Goal: Task Accomplishment & Management: Complete application form

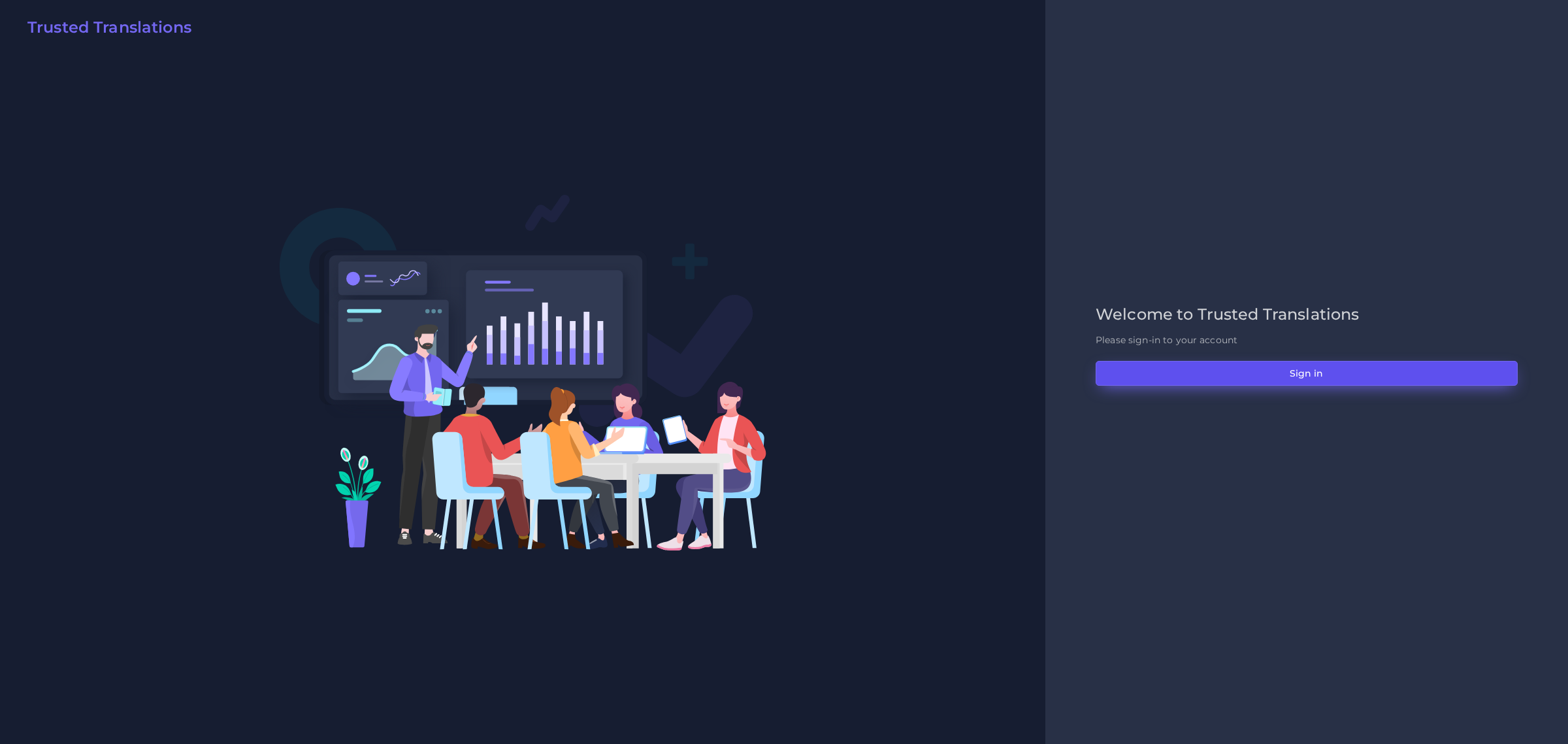
click at [1313, 376] on button "Sign in" at bounding box center [1307, 373] width 422 height 25
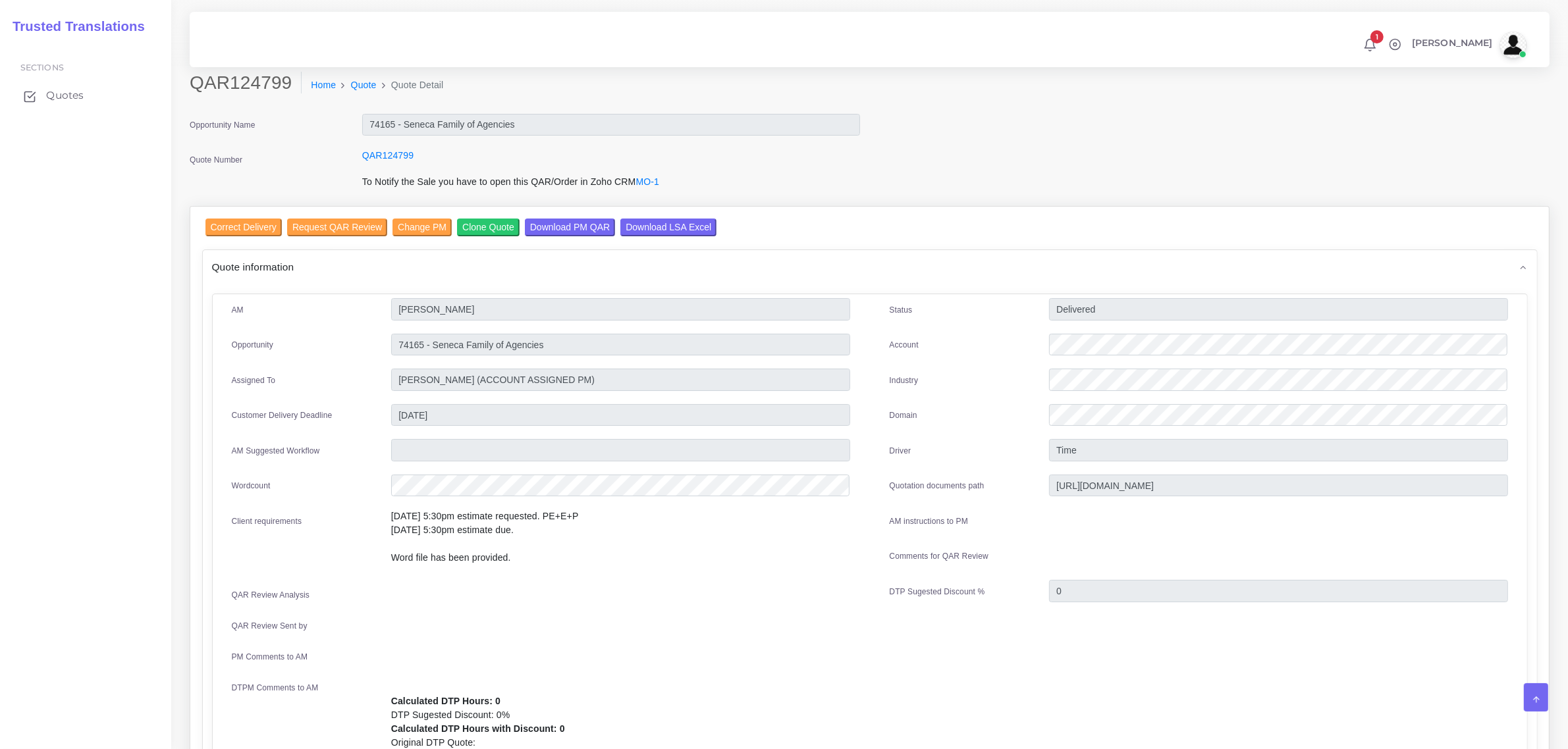
click at [66, 91] on span "Quotes" at bounding box center [64, 95] width 38 height 15
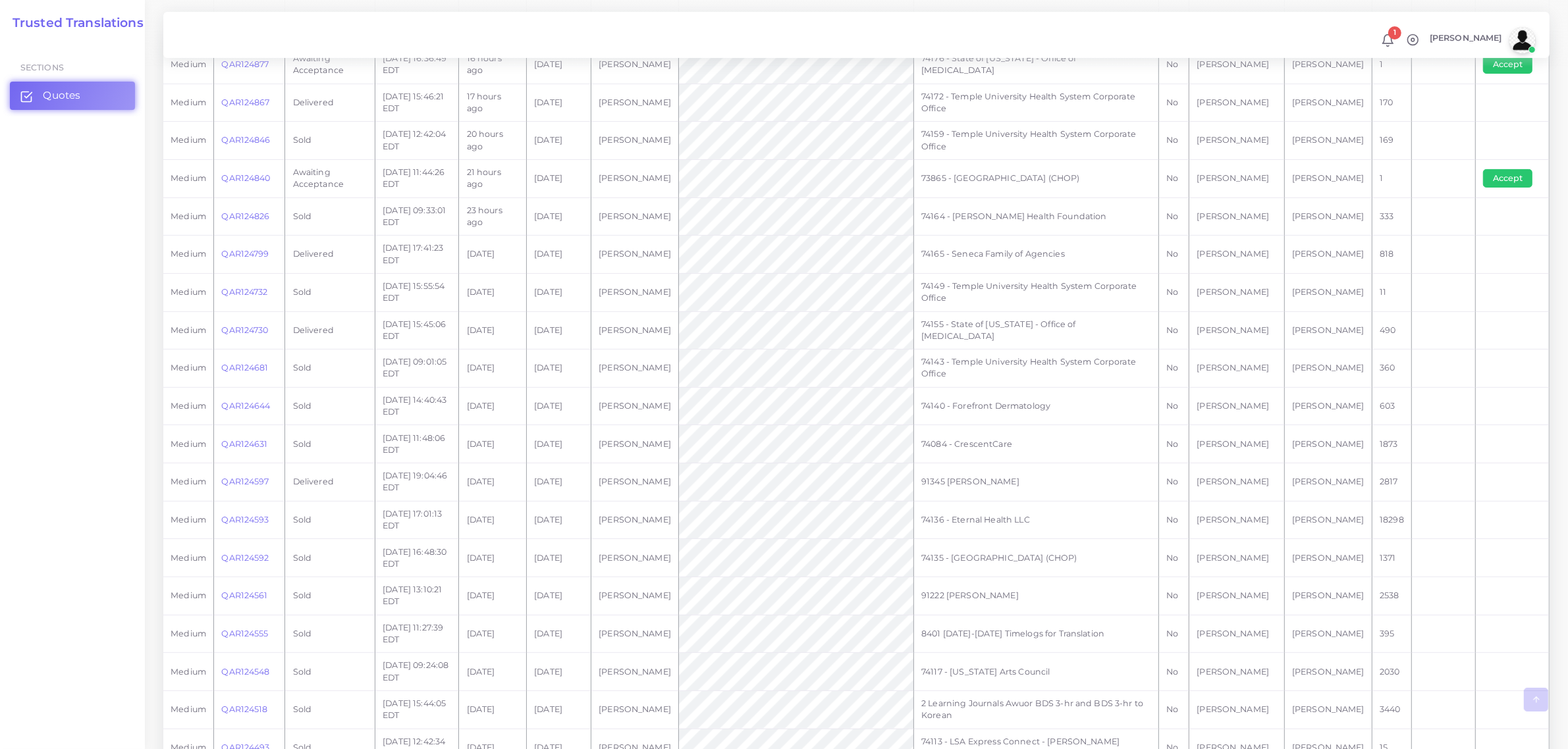
scroll to position [411, 0]
click at [247, 445] on link "QAR124597" at bounding box center [245, 442] width 48 height 10
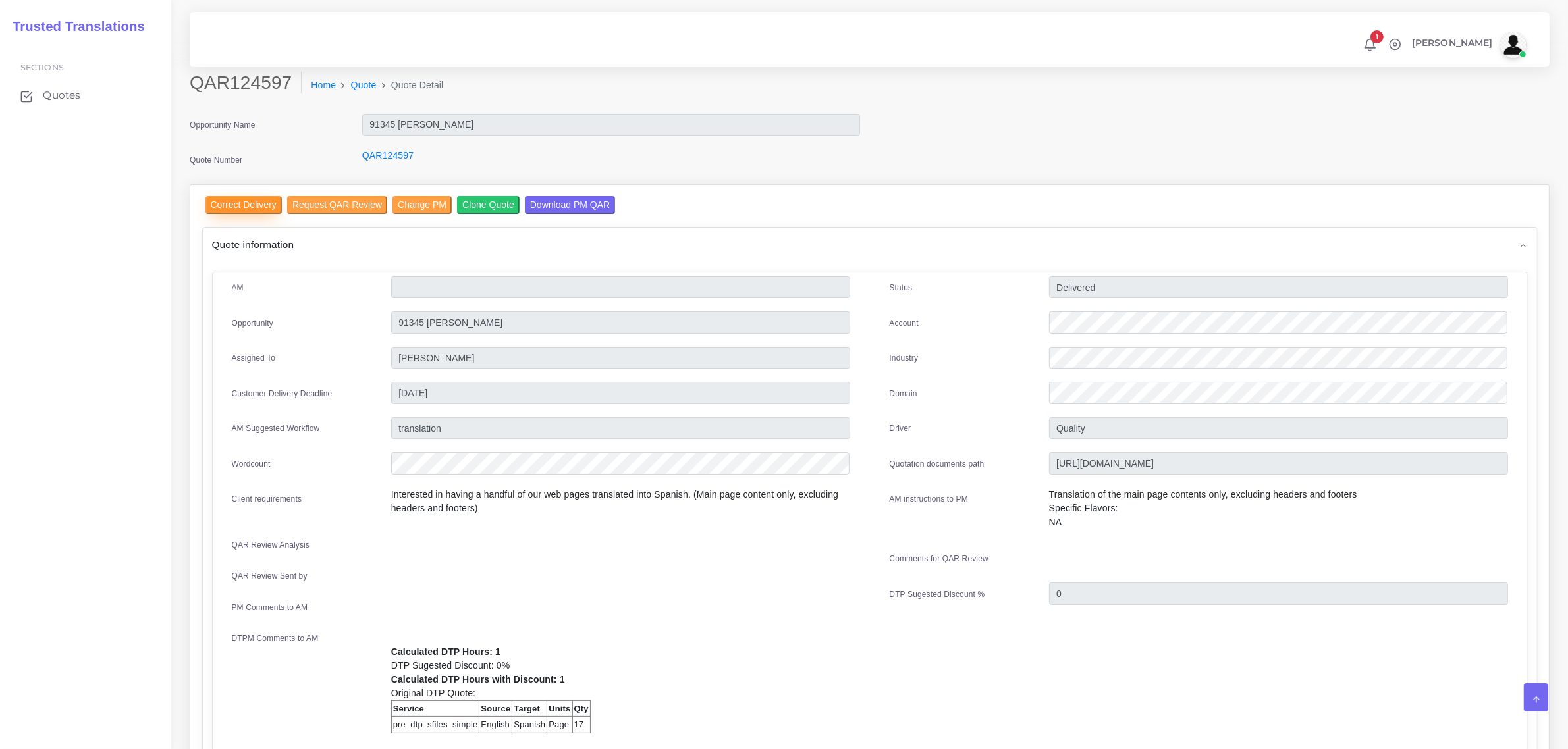
click at [242, 206] on input "Correct Delivery" at bounding box center [243, 204] width 76 height 17
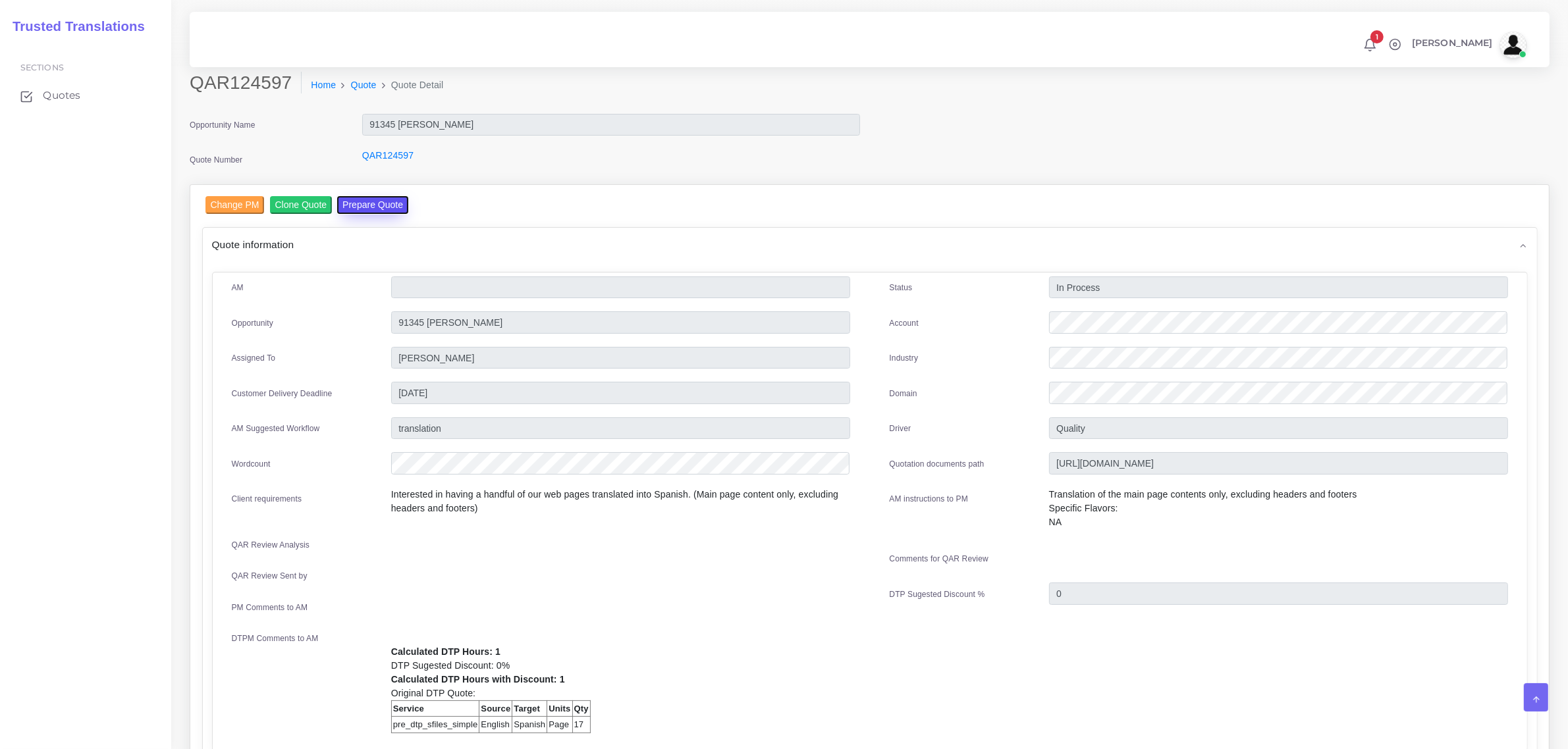
click at [365, 204] on button "Prepare Quote" at bounding box center [373, 204] width 71 height 17
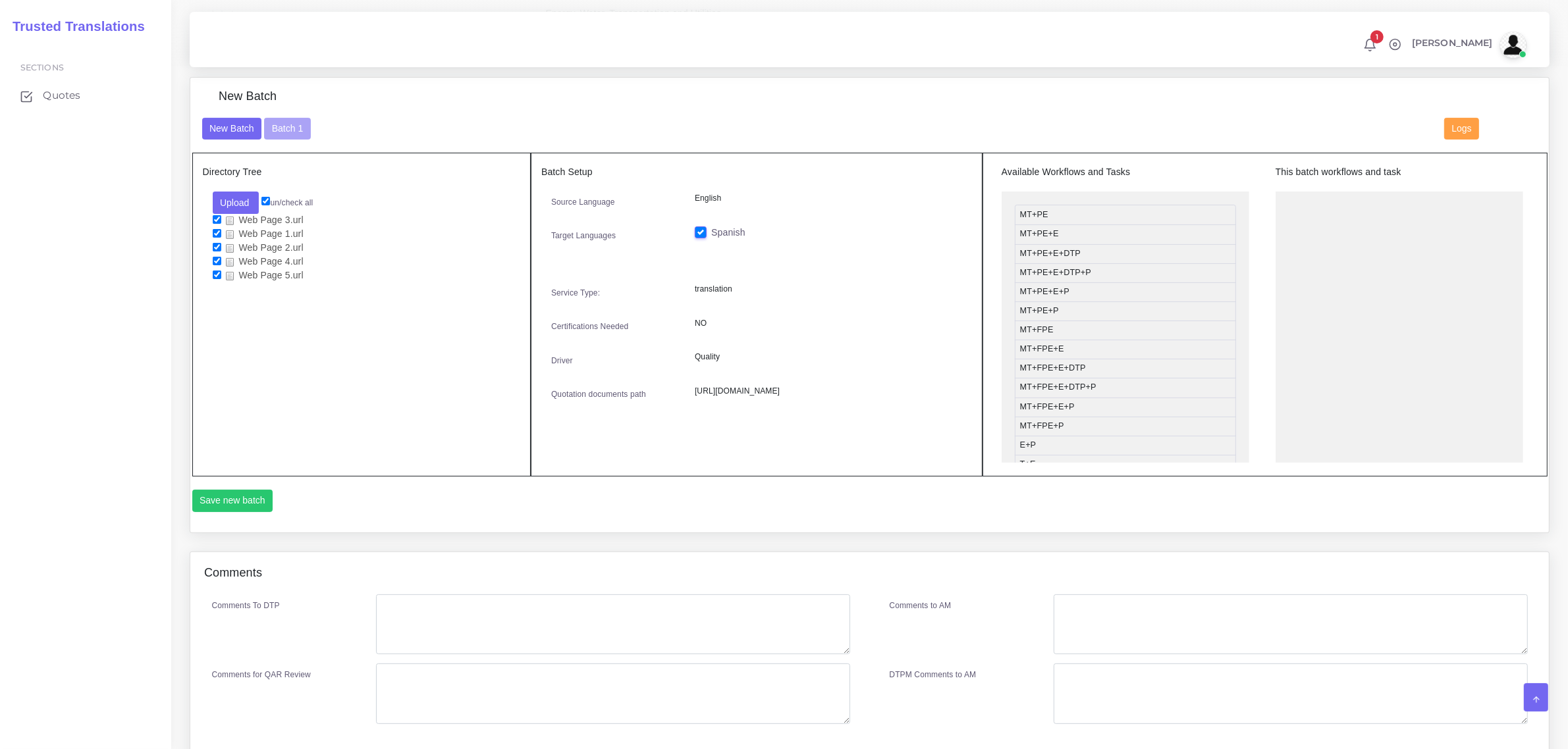
scroll to position [370, 0]
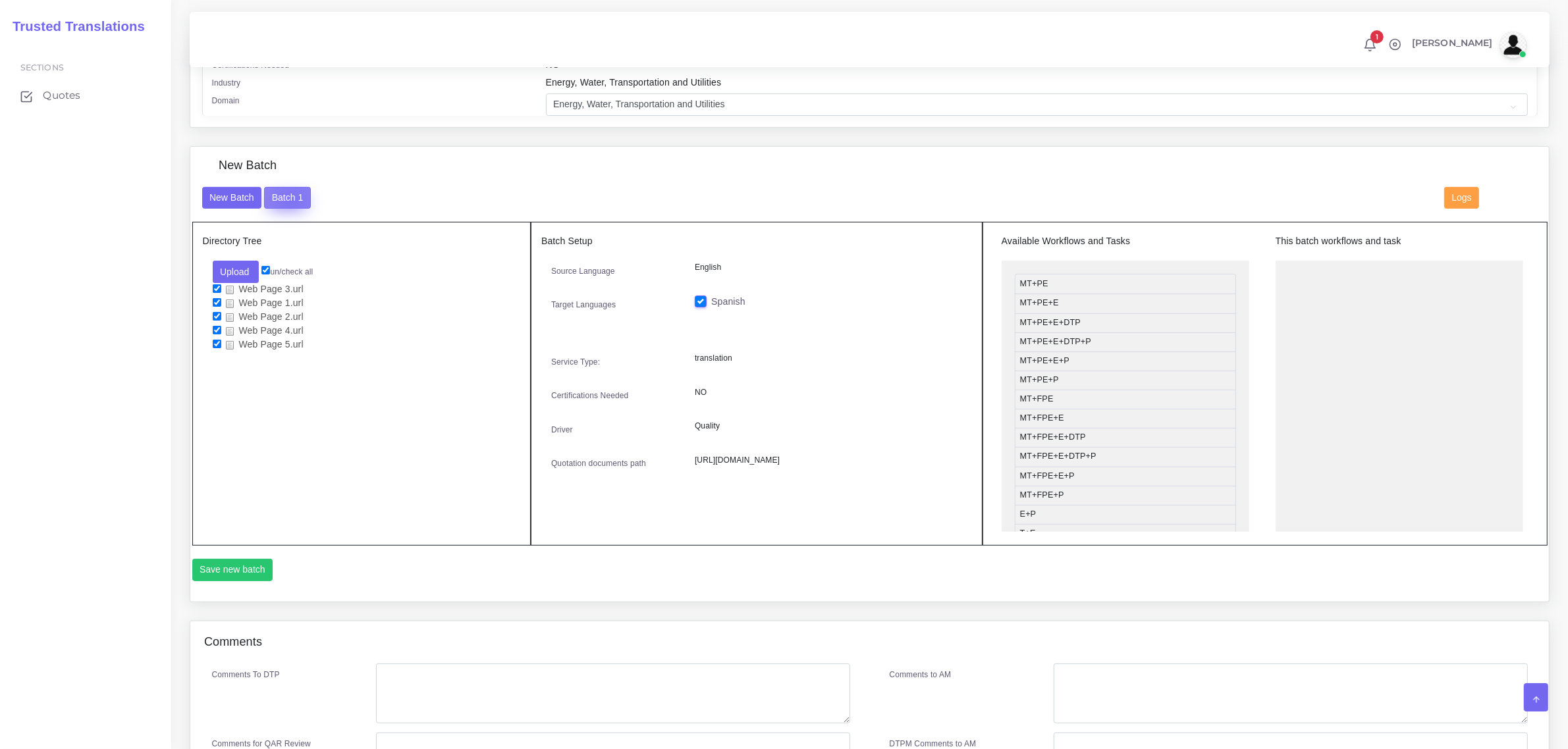
click at [289, 198] on button "Batch 1" at bounding box center [287, 198] width 46 height 22
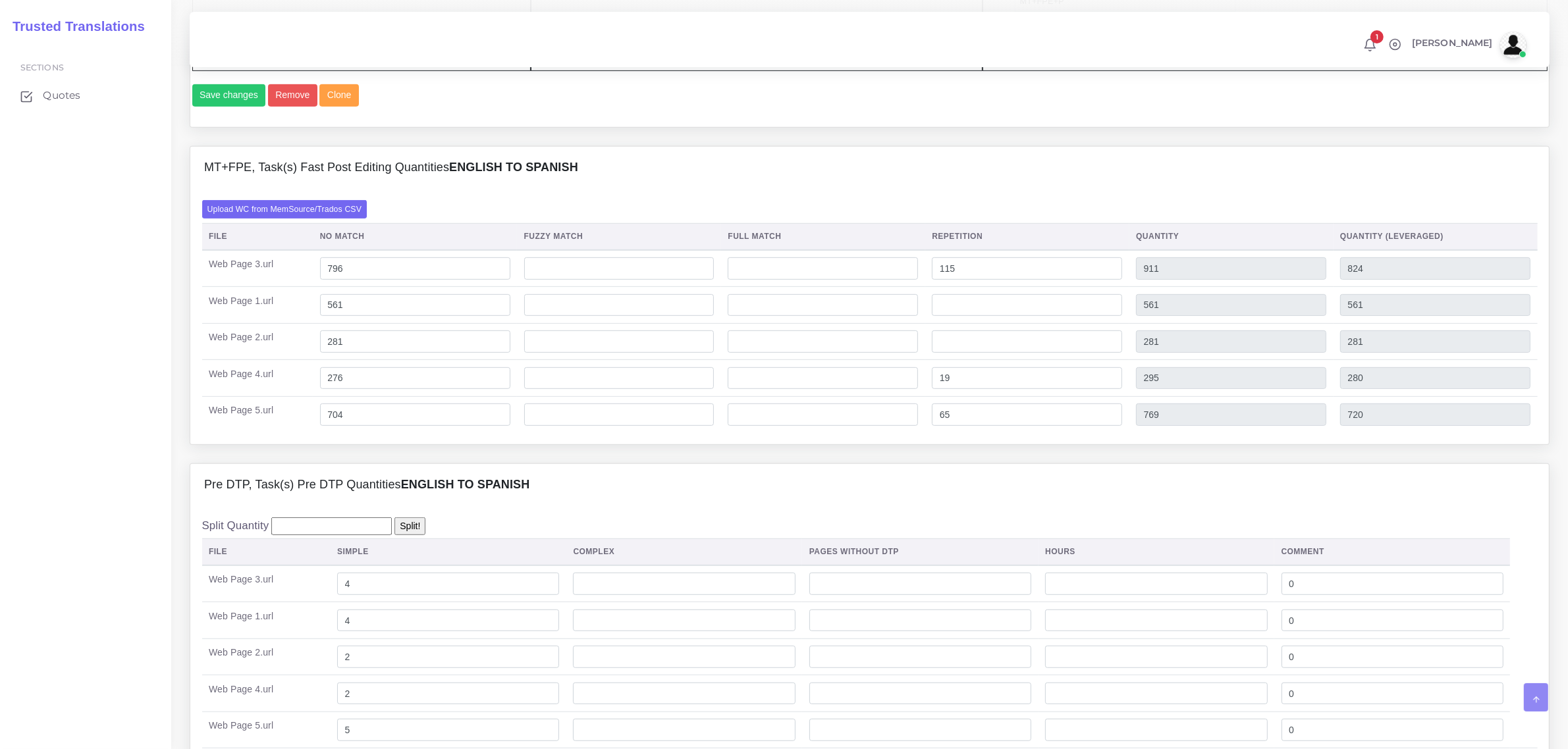
scroll to position [906, 0]
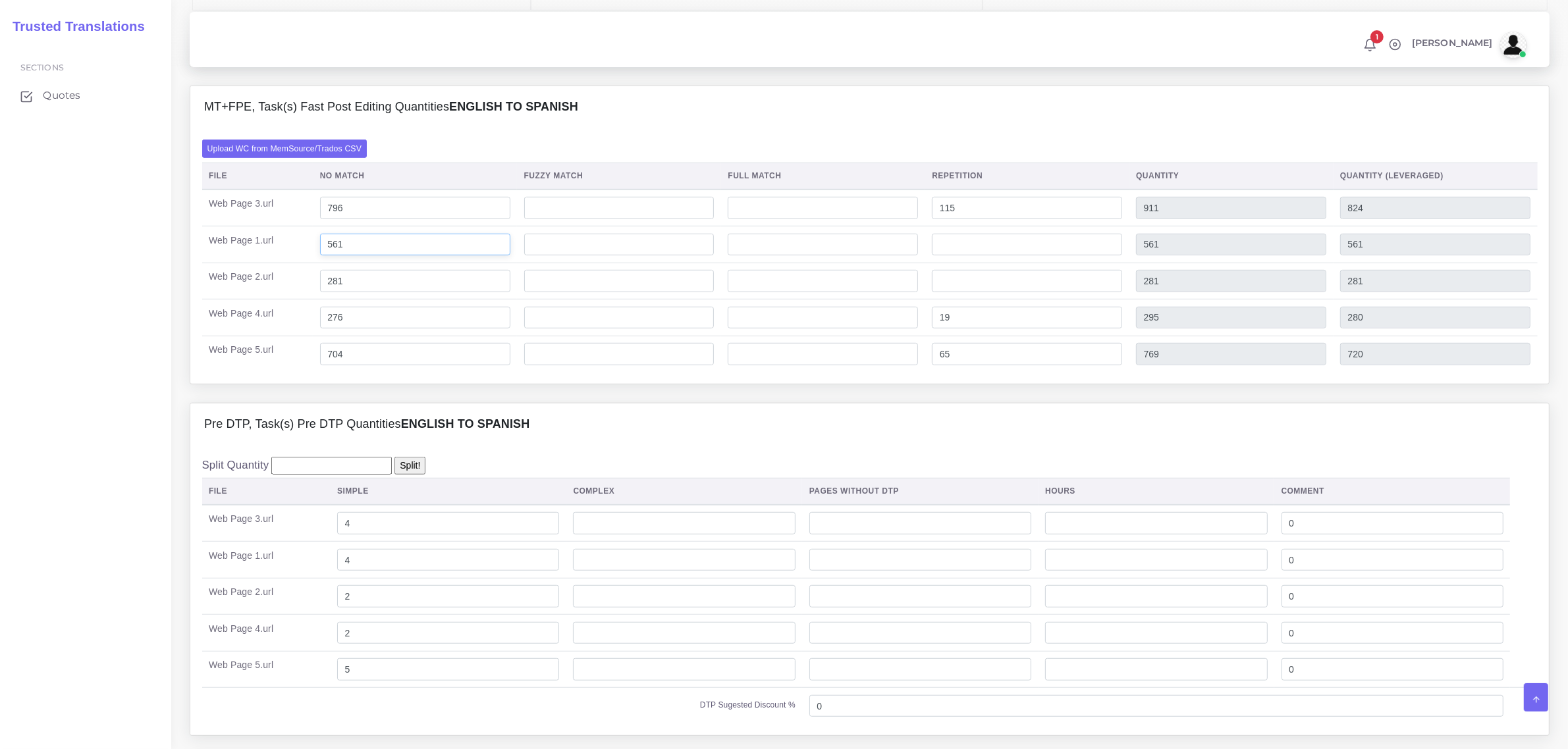
drag, startPoint x: 353, startPoint y: 274, endPoint x: 322, endPoint y: 275, distance: 31.0
click at [322, 264] on td "561" at bounding box center [414, 244] width 204 height 37
type input "3247"
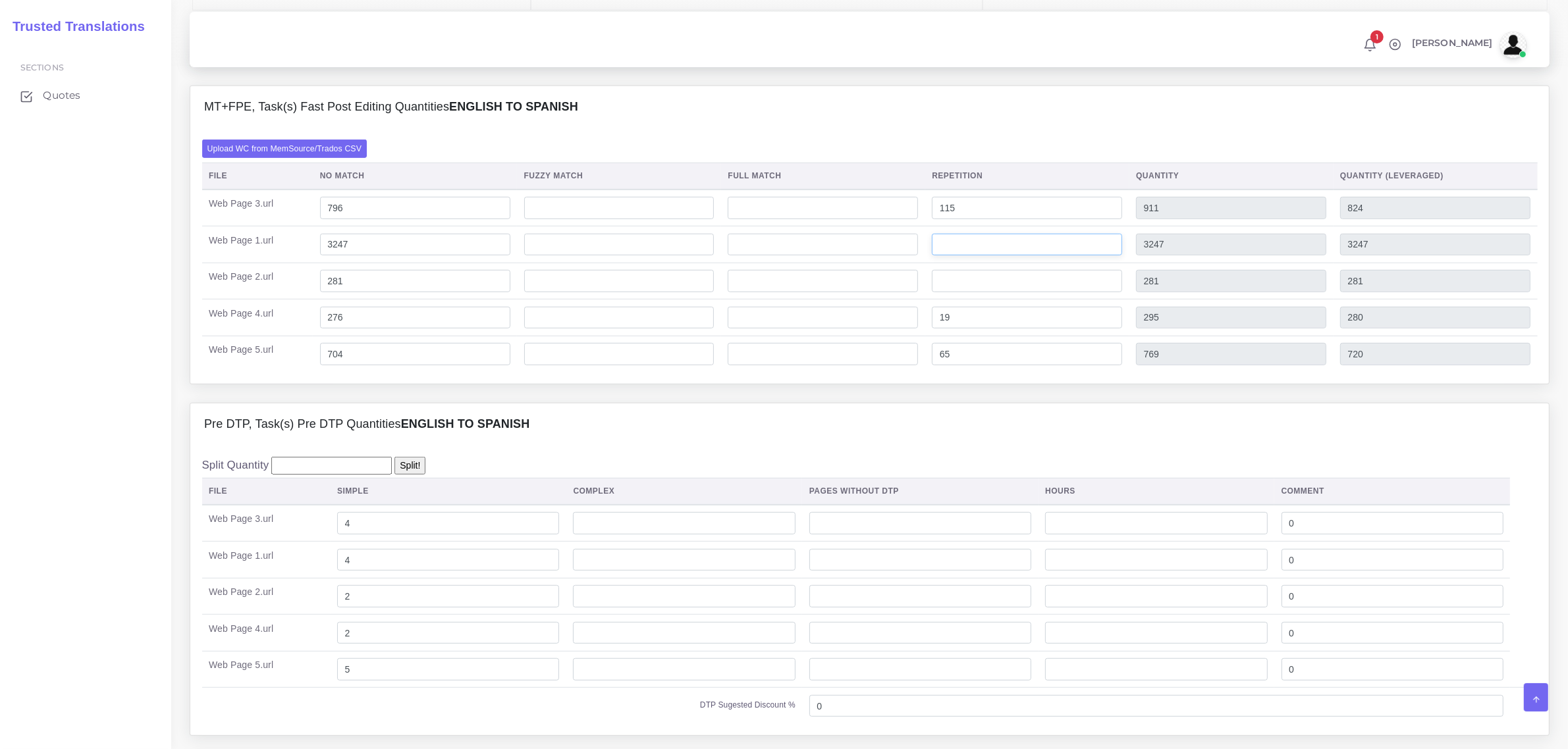
click at [993, 256] on input "number" at bounding box center [1027, 244] width 191 height 22
type input "147"
type input "3394"
type input "3283"
click at [366, 292] on input "281" at bounding box center [415, 281] width 191 height 22
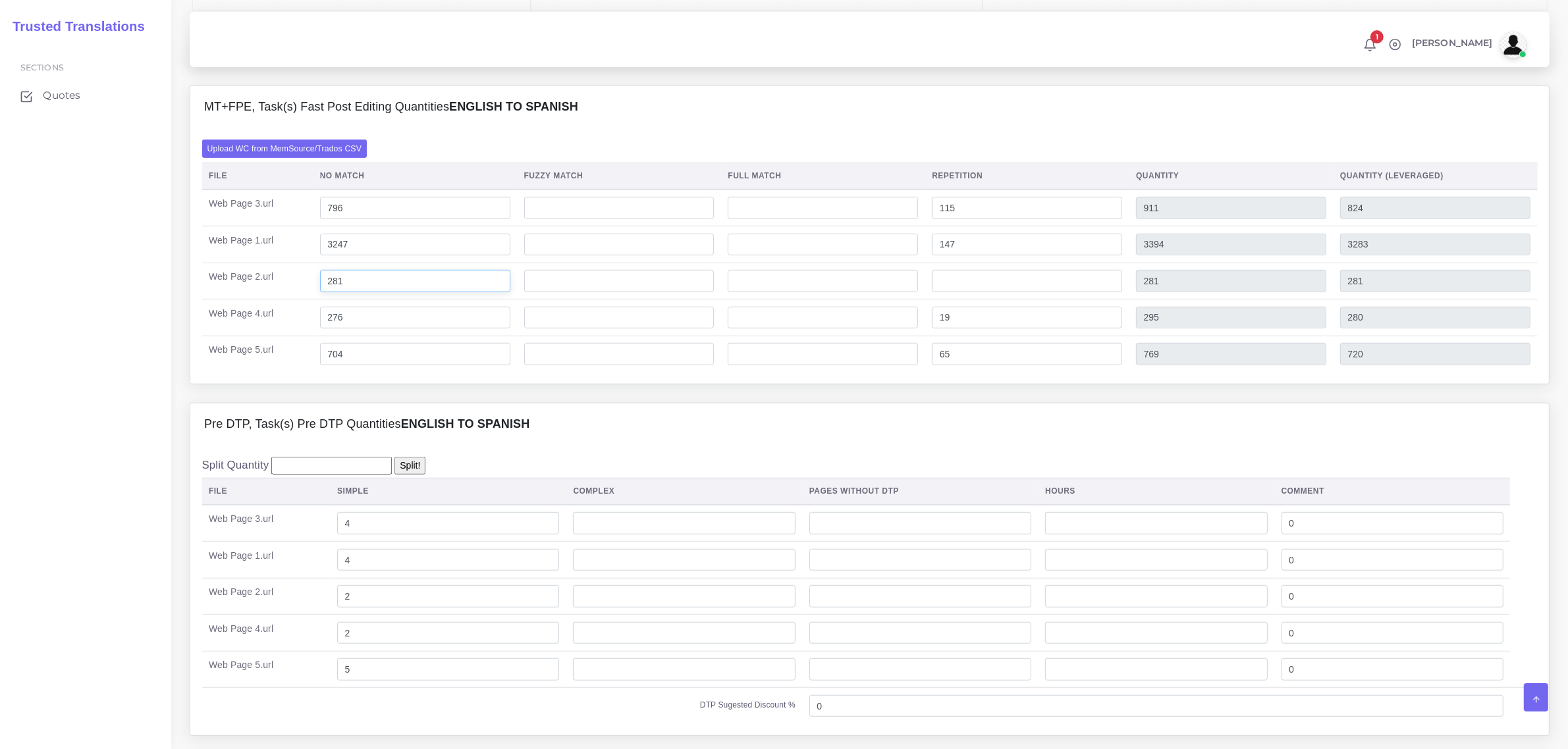
click at [345, 292] on input "281" at bounding box center [415, 281] width 191 height 22
type input "285"
click at [954, 292] on input "number" at bounding box center [1027, 281] width 191 height 22
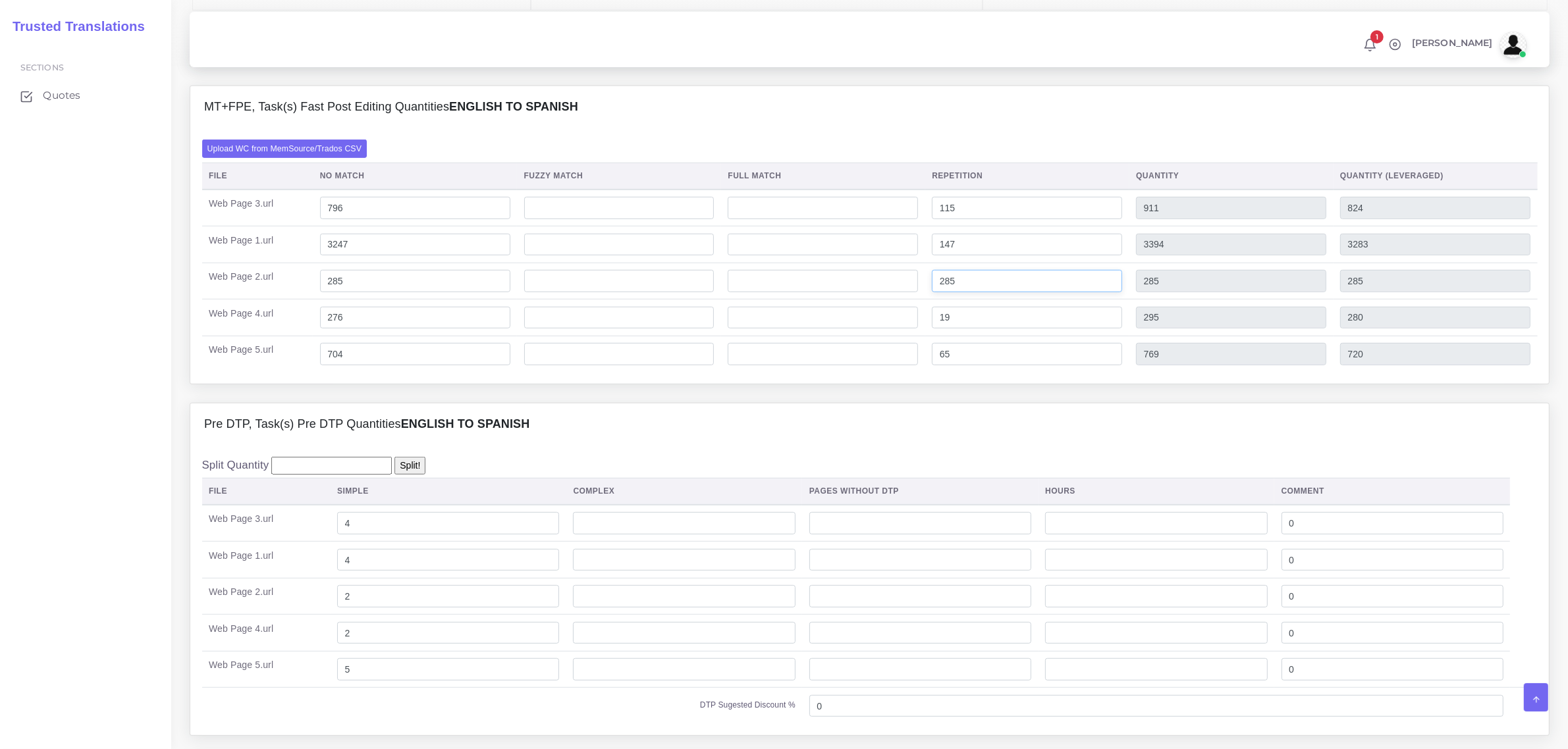
type input "285"
type input "570"
type input "356"
click at [355, 292] on input "285" at bounding box center [415, 281] width 191 height 22
type input "269"
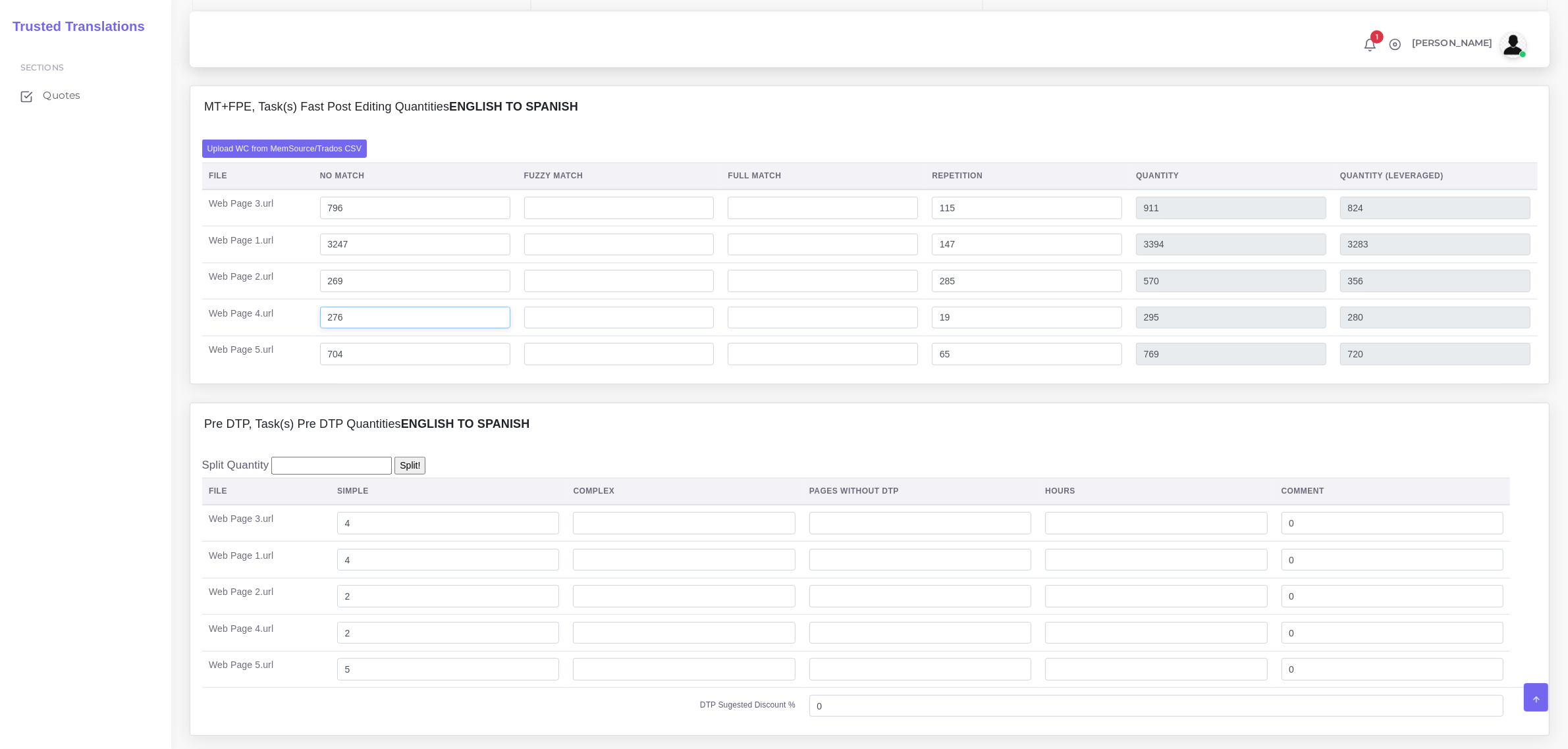
type input "554"
type input "340"
drag, startPoint x: 351, startPoint y: 349, endPoint x: 329, endPoint y: 350, distance: 22.0
click at [329, 329] on input "276" at bounding box center [415, 318] width 191 height 22
type input "1536"
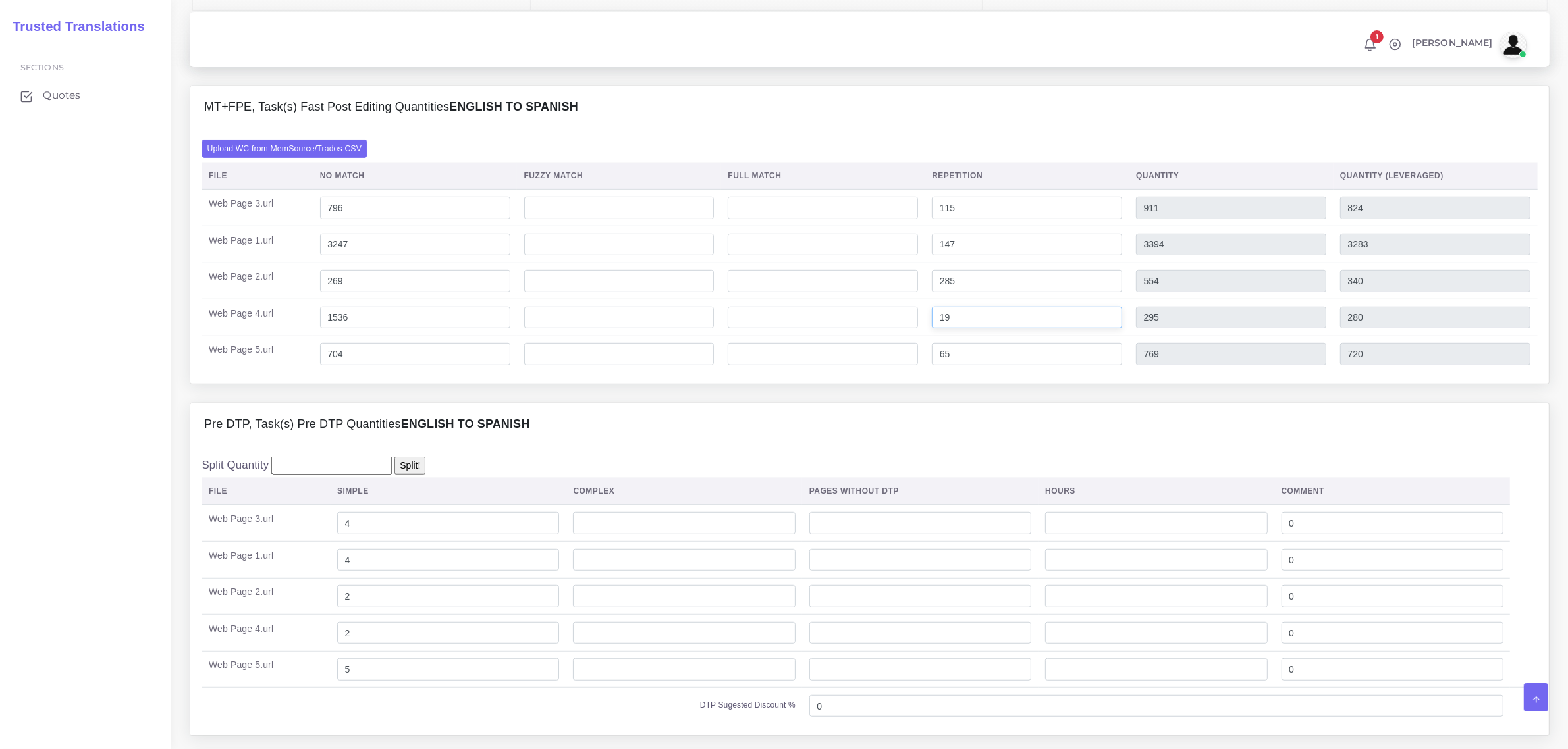
type input "1555"
type input "1540"
drag, startPoint x: 955, startPoint y: 345, endPoint x: 939, endPoint y: 350, distance: 16.8
click at [939, 329] on input "19" at bounding box center [1027, 318] width 191 height 22
type input "69"
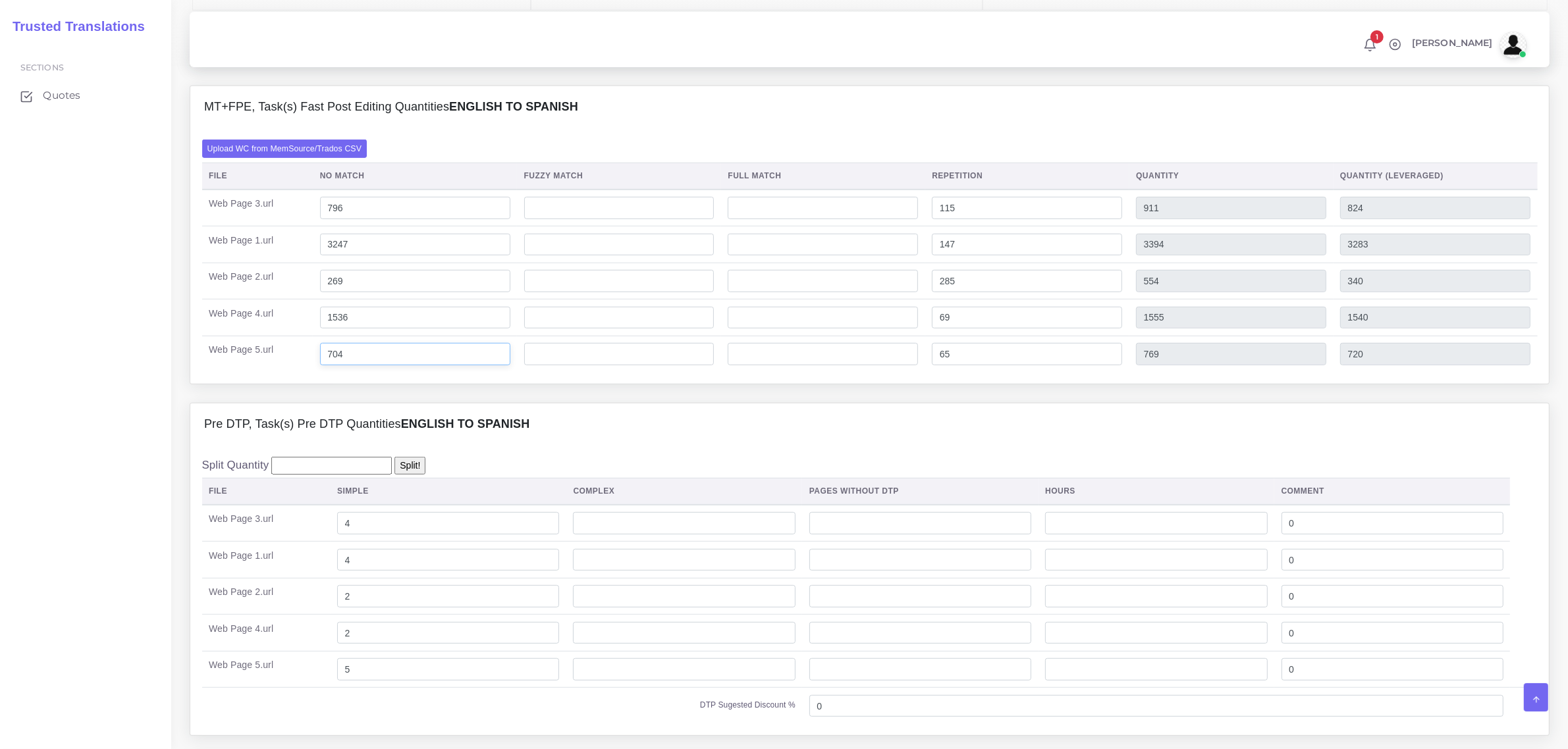
type input "1605"
type input "1553"
click at [354, 365] on input "704" at bounding box center [415, 354] width 191 height 22
drag, startPoint x: 957, startPoint y: 384, endPoint x: 936, endPoint y: 389, distance: 21.6
click at [936, 365] on input "65" at bounding box center [1027, 354] width 191 height 22
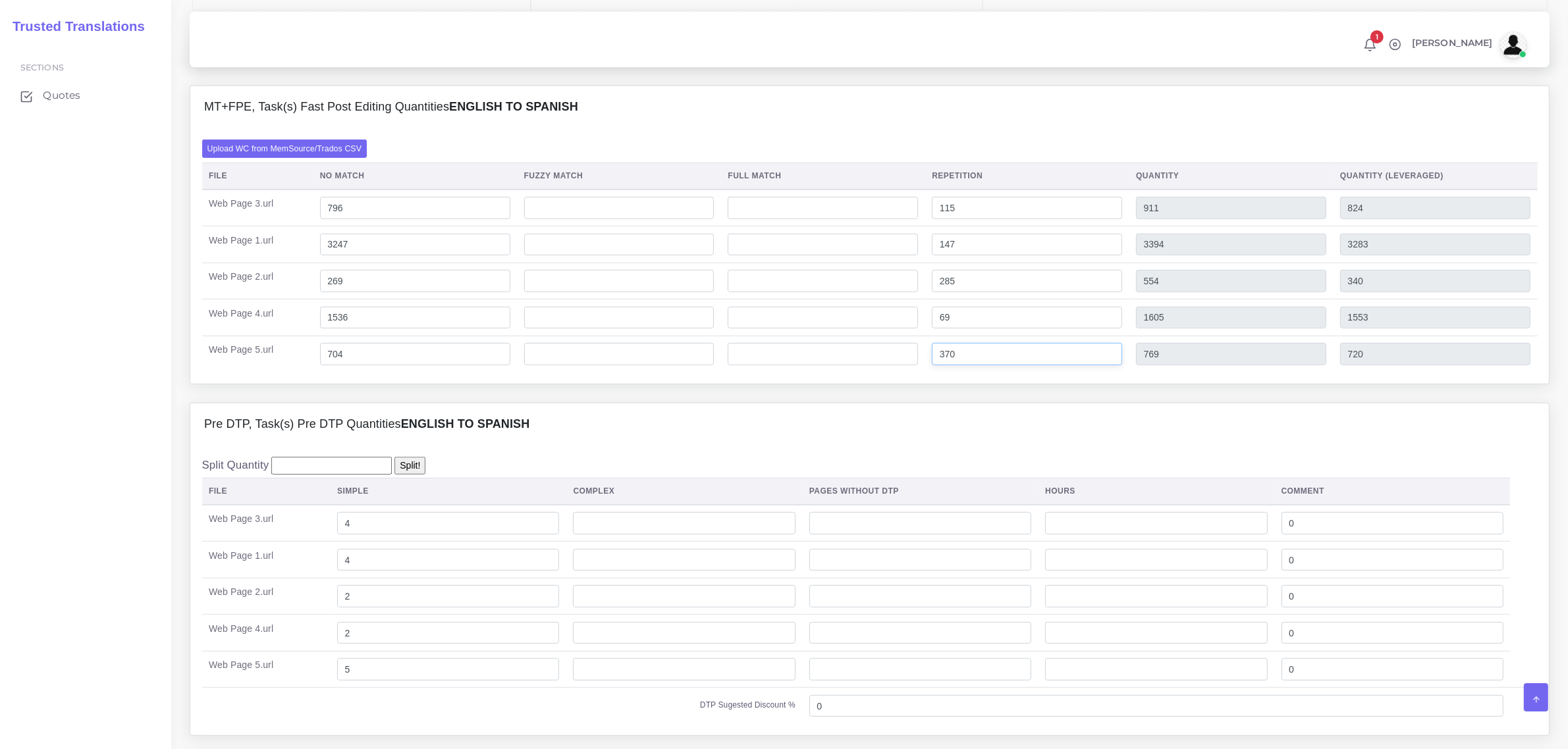
type input "370"
type input "1074"
type input "796"
click at [1098, 431] on div "Pre DTP, Task(s) Pre DTP Quantities English TO Spanish" at bounding box center [869, 425] width 1358 height 42
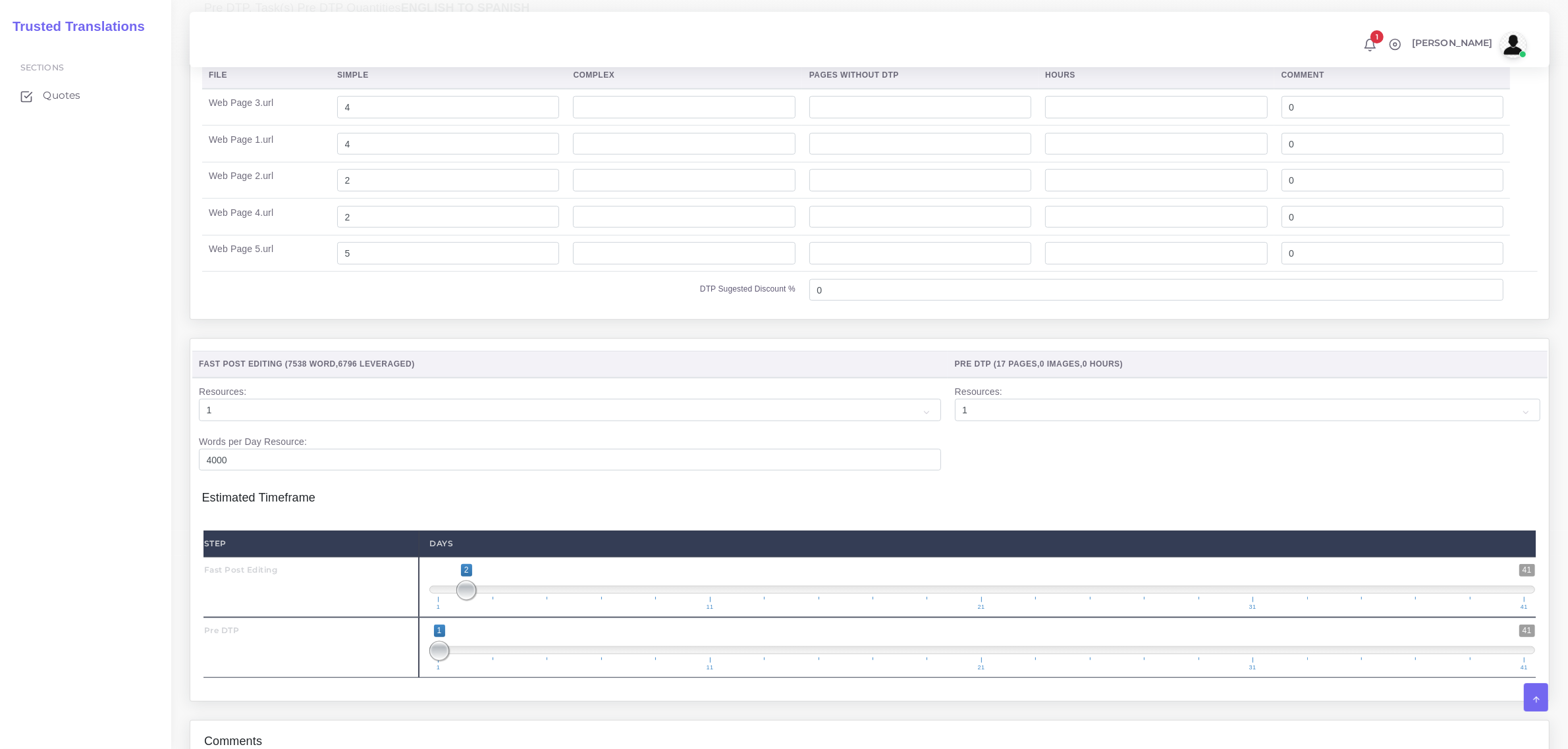
scroll to position [1069, 0]
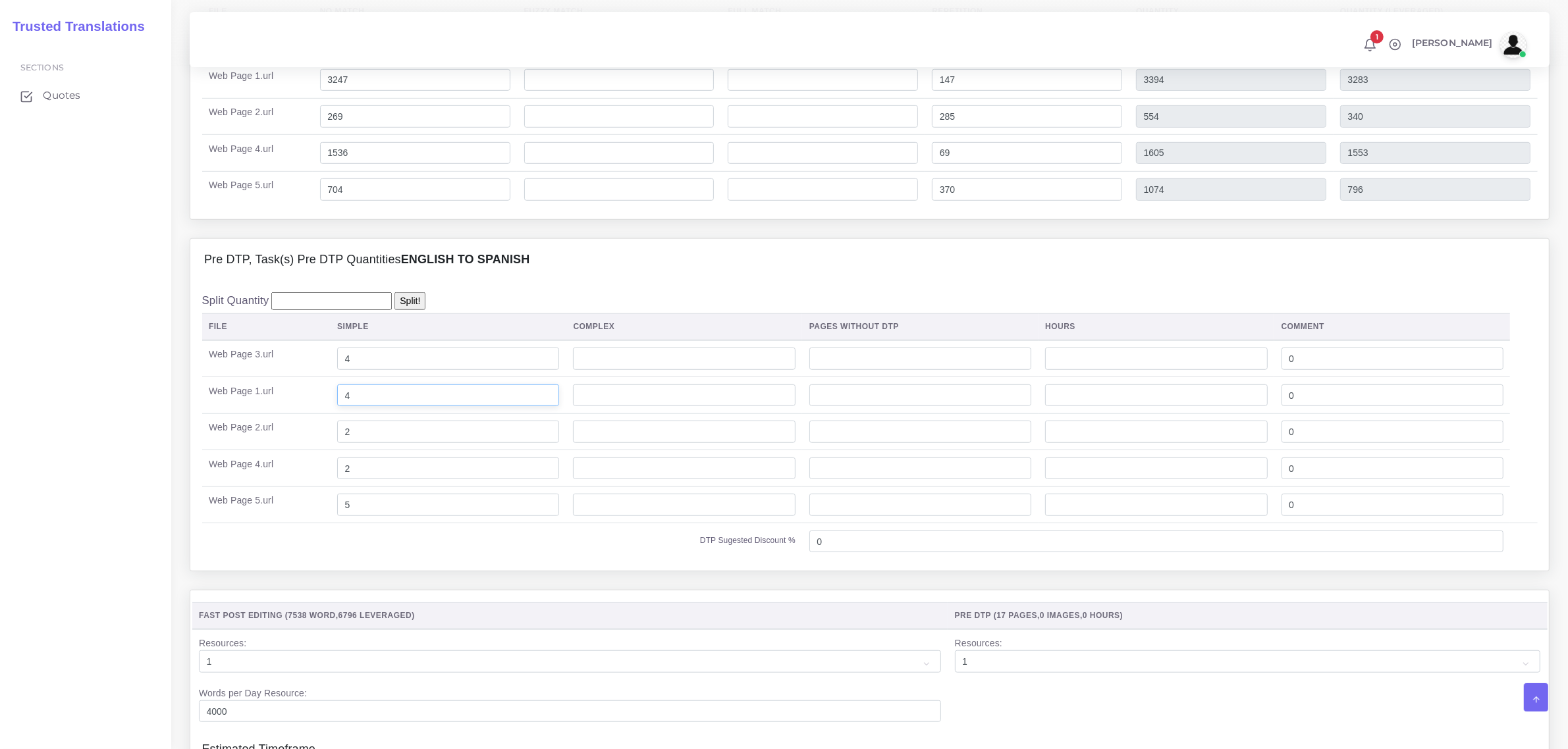
click at [347, 407] on input "4" at bounding box center [448, 396] width 222 height 22
type input "6"
click at [360, 443] on input "2" at bounding box center [448, 431] width 222 height 22
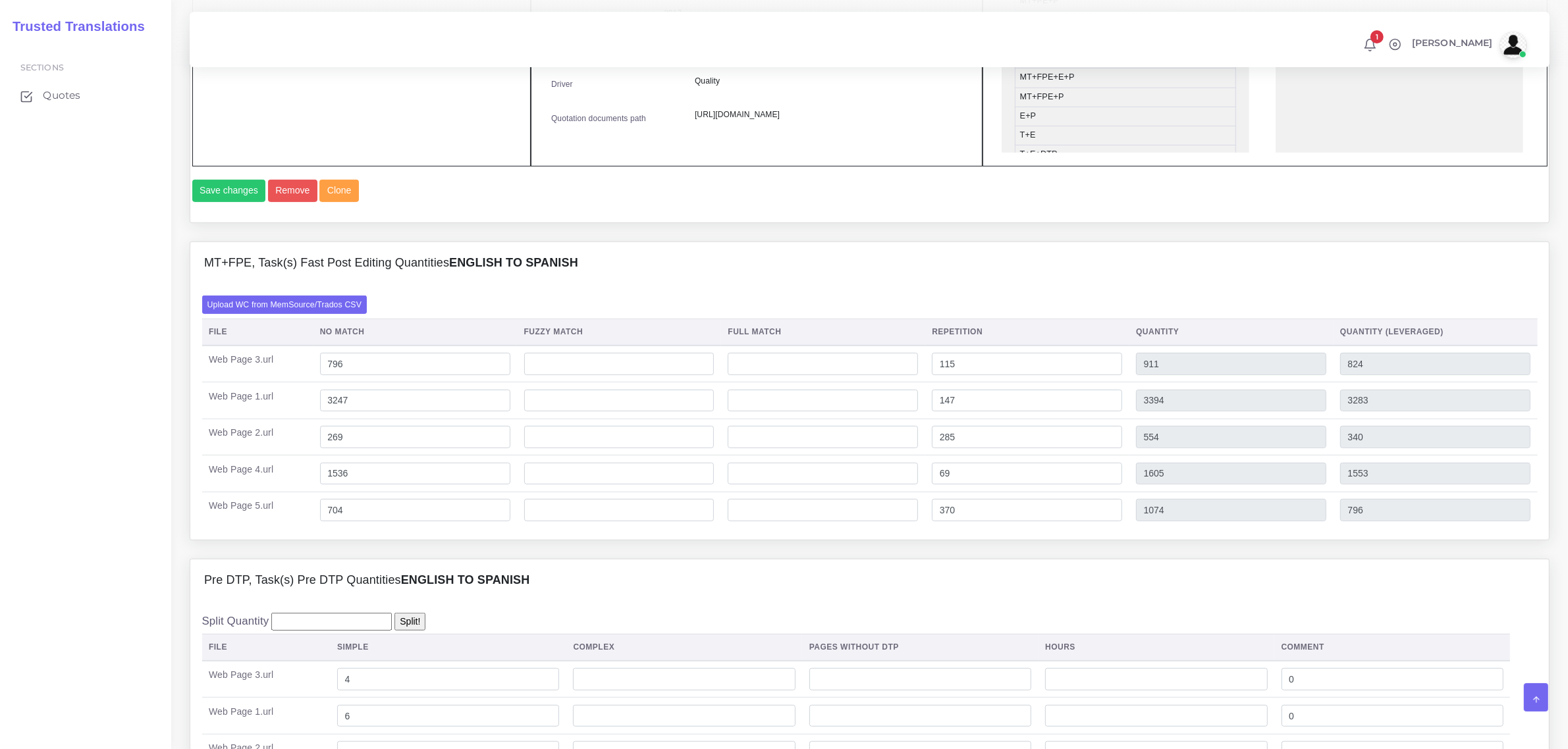
scroll to position [741, 0]
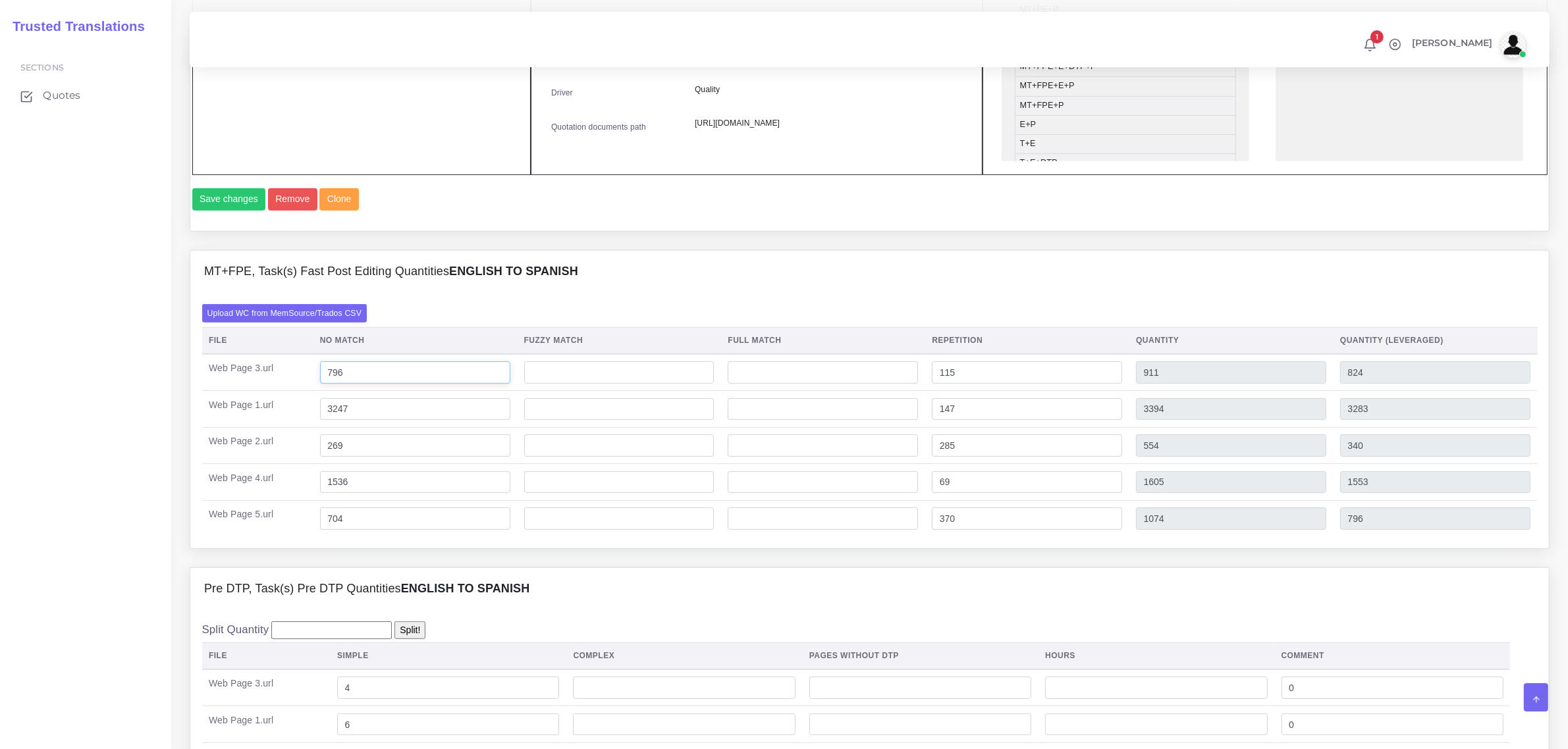
drag, startPoint x: 347, startPoint y: 402, endPoint x: 329, endPoint y: 402, distance: 18.0
click at [329, 384] on input "796" at bounding box center [415, 373] width 191 height 22
type input "15"
type input "130"
type input "43"
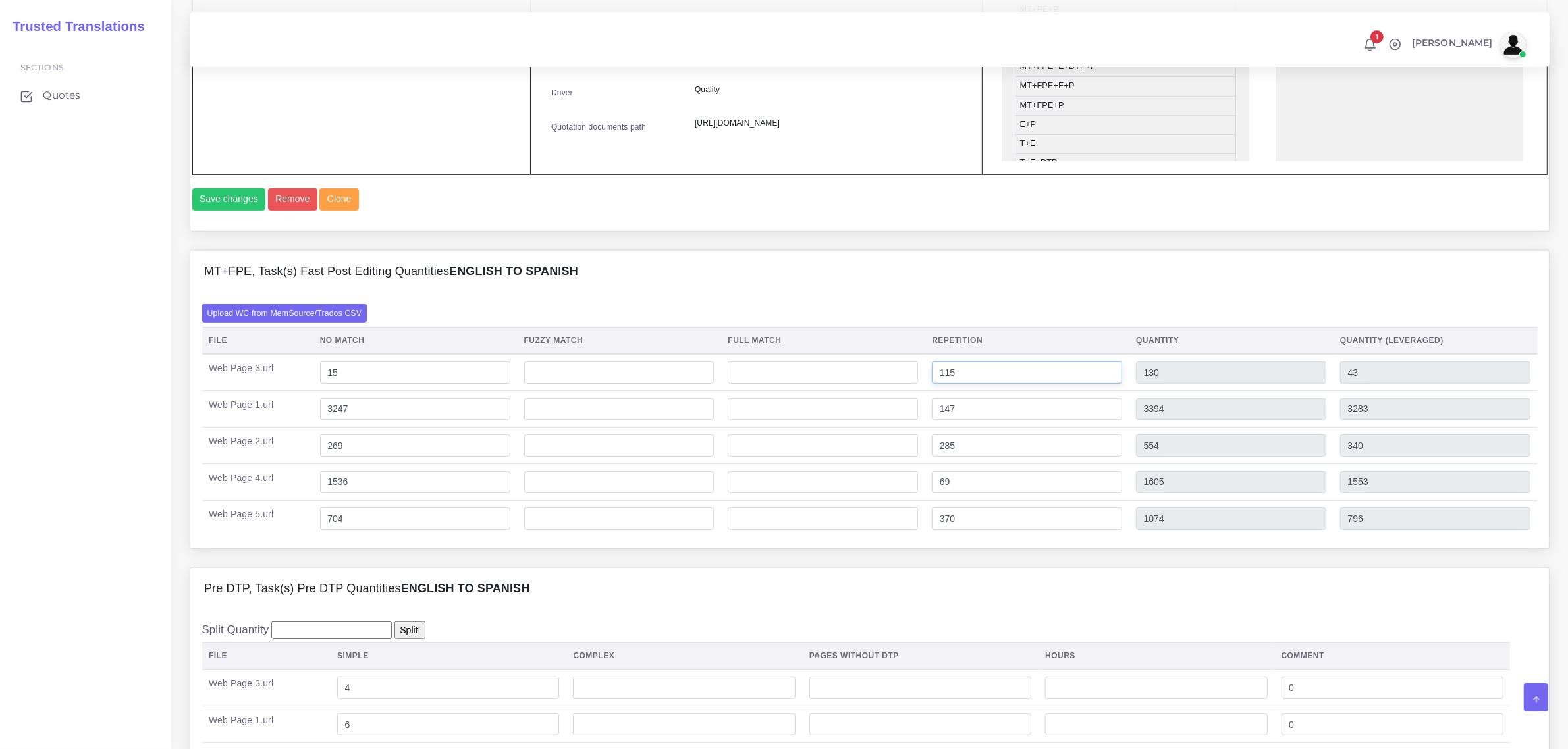
drag, startPoint x: 966, startPoint y: 400, endPoint x: 929, endPoint y: 407, distance: 37.7
click at [931, 391] on td "115" at bounding box center [1027, 373] width 204 height 37
type input "896"
type input "911"
type input "239"
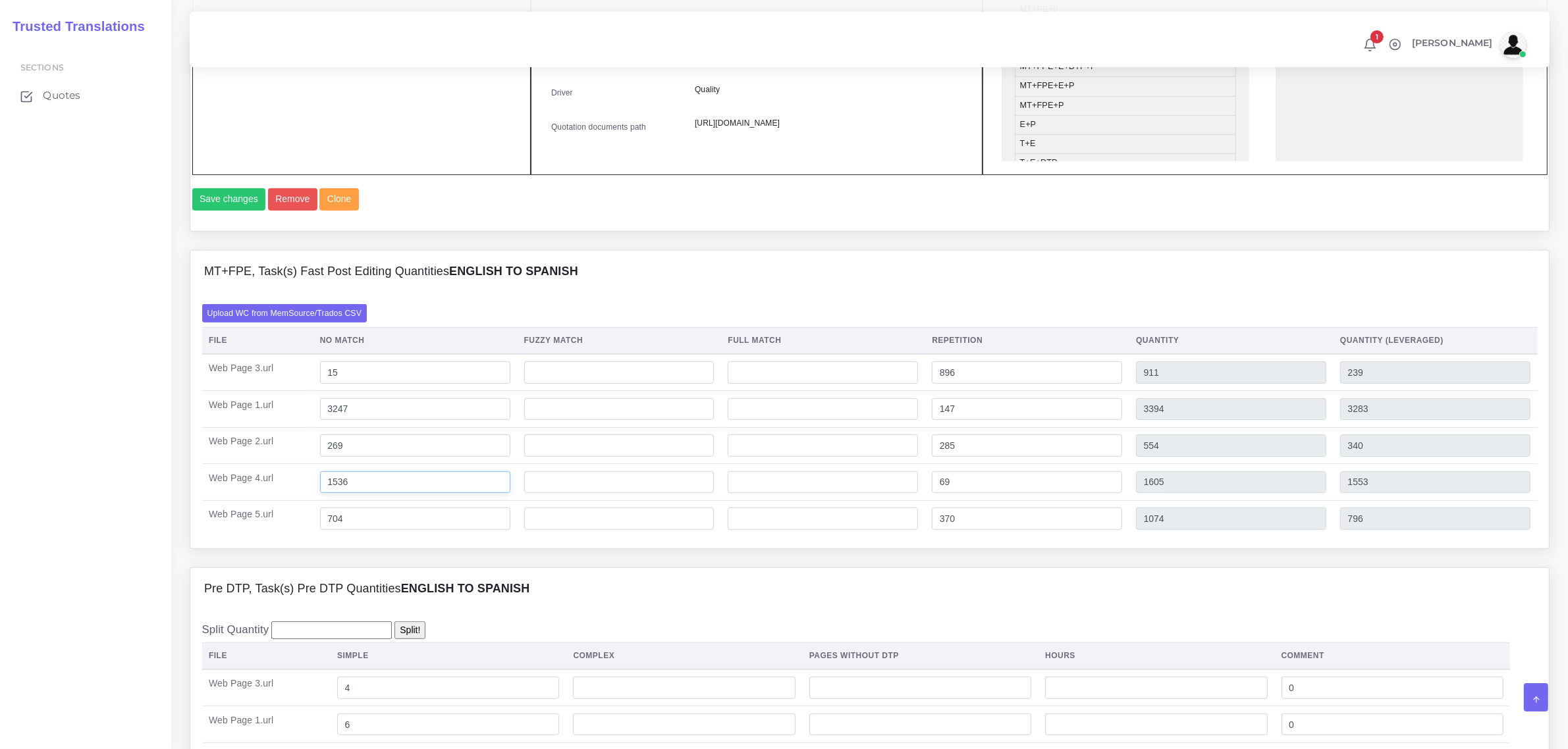
click at [357, 494] on input "1536" at bounding box center [415, 483] width 191 height 22
drag, startPoint x: 353, startPoint y: 547, endPoint x: 323, endPoint y: 545, distance: 30.1
click at [323, 537] on td "704" at bounding box center [414, 518] width 204 height 37
type input "667"
type input "1037"
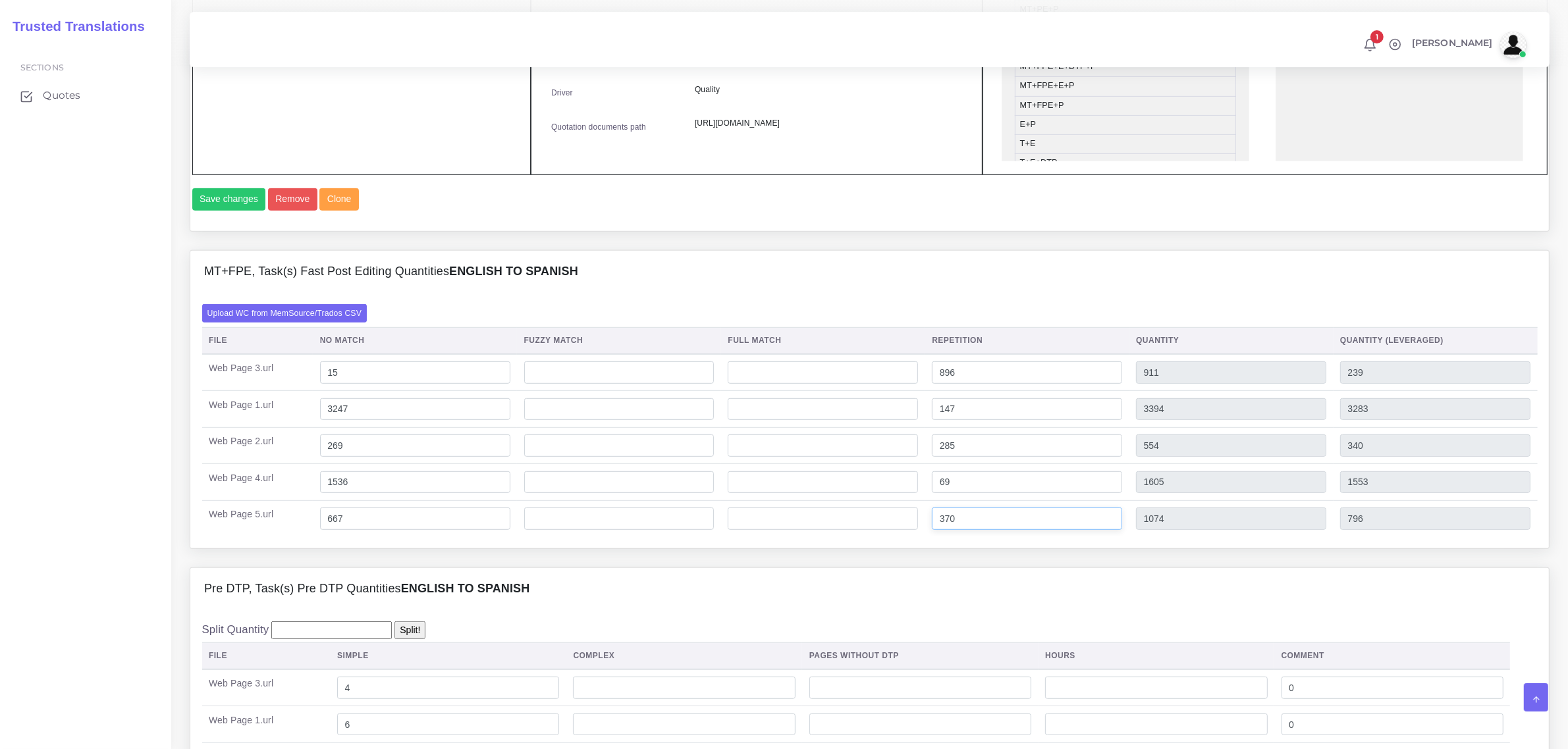
type input "759"
drag, startPoint x: 956, startPoint y: 545, endPoint x: 947, endPoint y: 542, distance: 9.5
click at [947, 530] on input "370" at bounding box center [1027, 518] width 191 height 22
type input "361"
type input "1028"
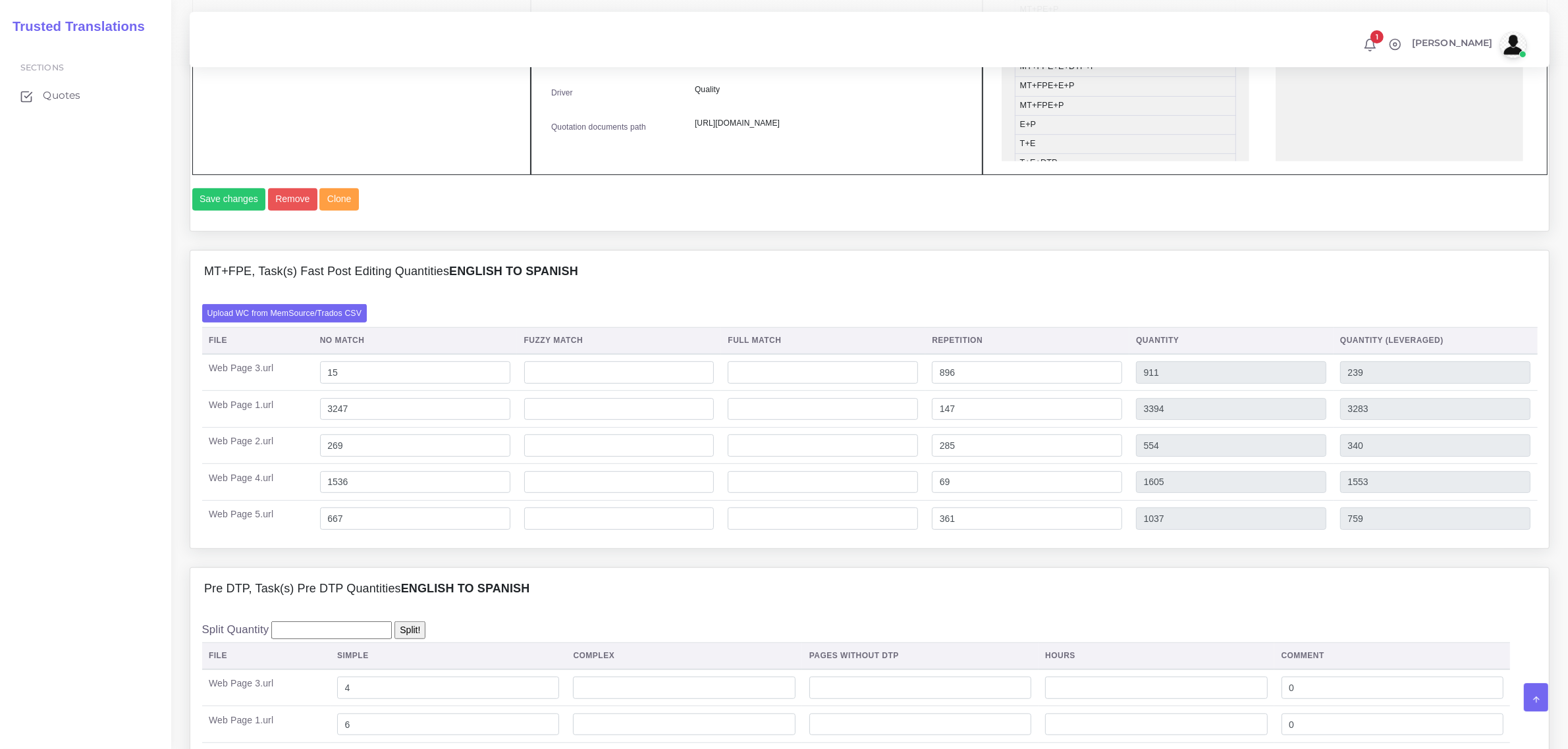
type input "757"
click at [1086, 598] on div "Pre DTP, Task(s) Pre DTP Quantities English TO Spanish" at bounding box center [869, 589] width 1358 height 42
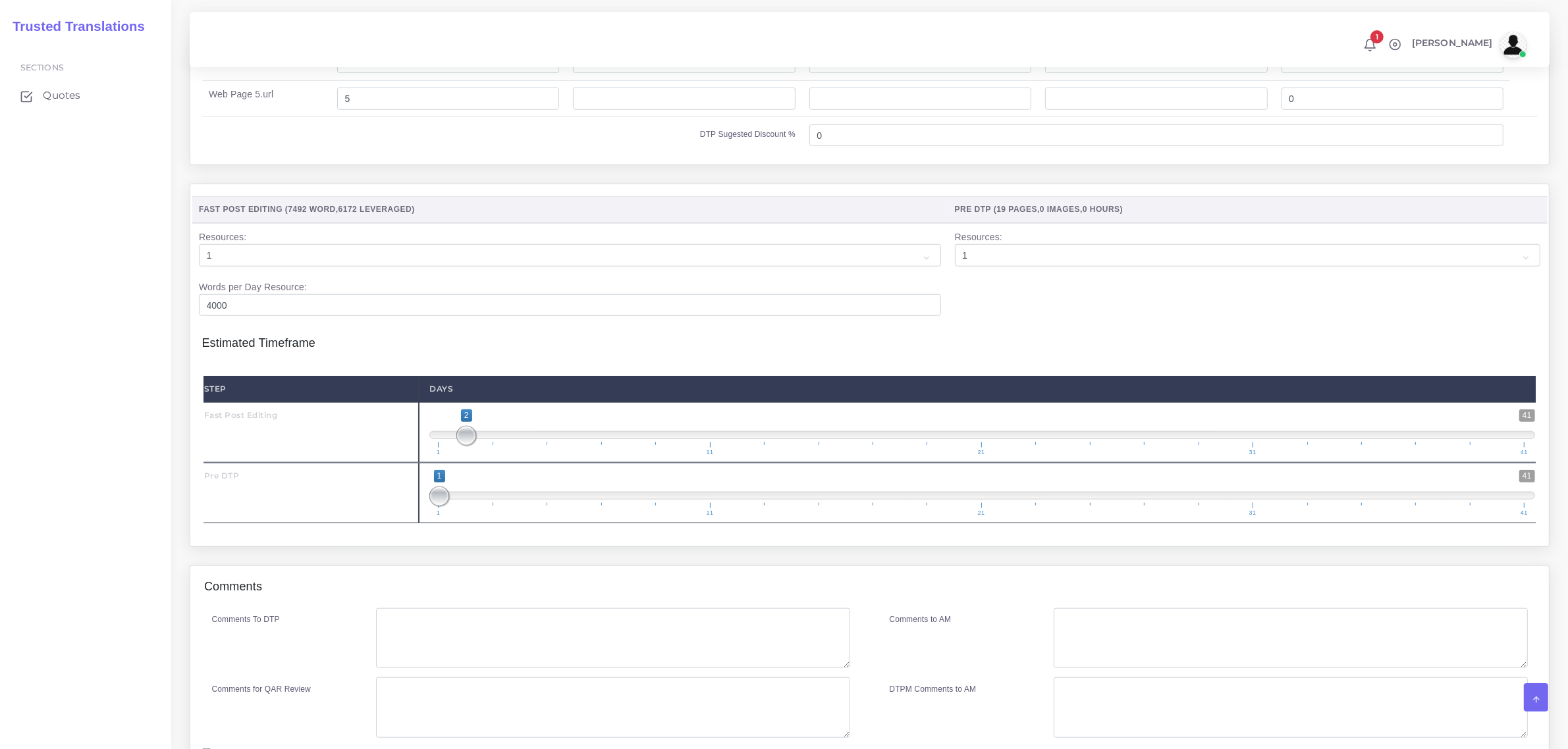
scroll to position [1482, 0]
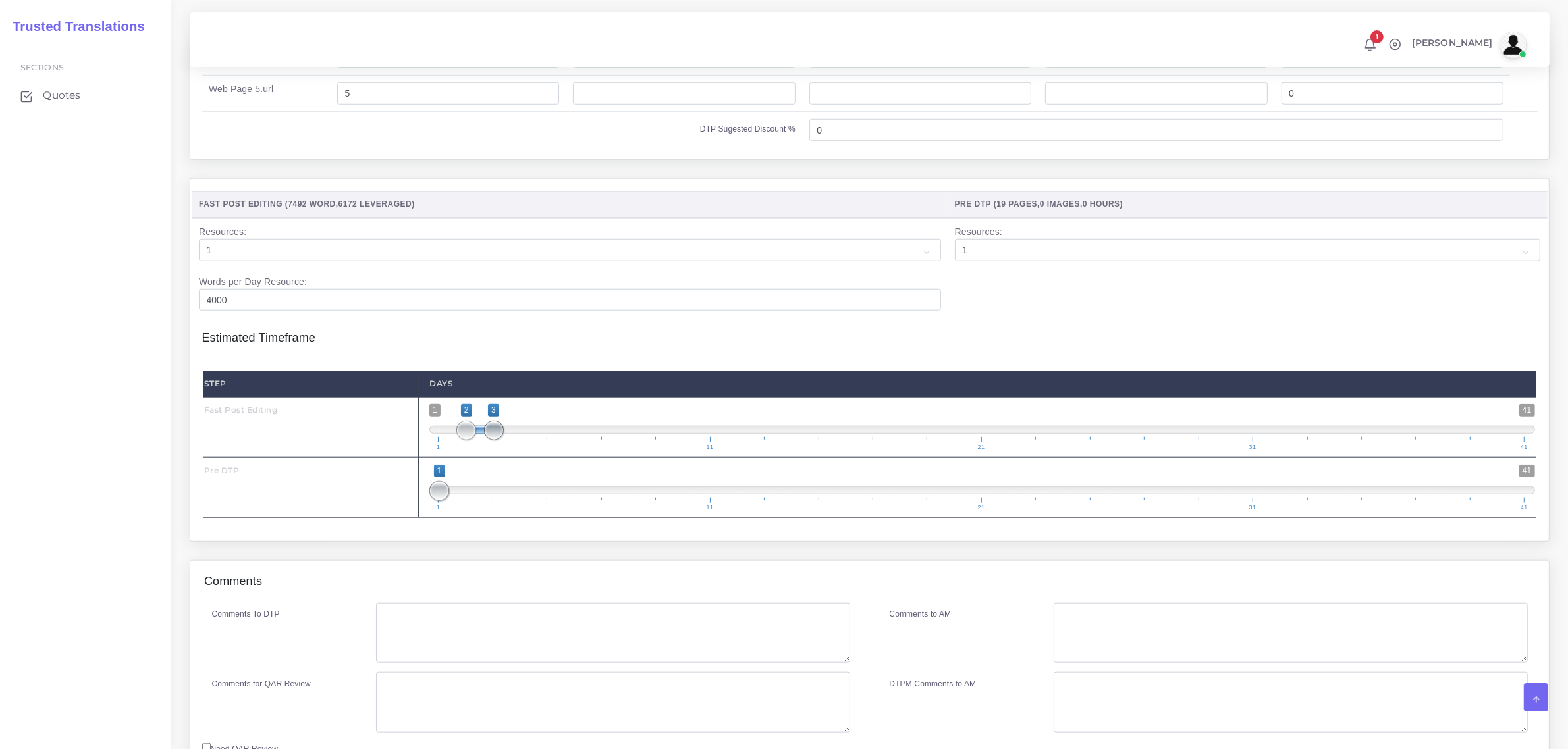
drag, startPoint x: 472, startPoint y: 461, endPoint x: 487, endPoint y: 461, distance: 15.0
click at [487, 440] on span at bounding box center [494, 430] width 20 height 20
type input "3;3"
drag, startPoint x: 467, startPoint y: 461, endPoint x: 486, endPoint y: 455, distance: 19.9
click at [476, 440] on span at bounding box center [466, 430] width 20 height 20
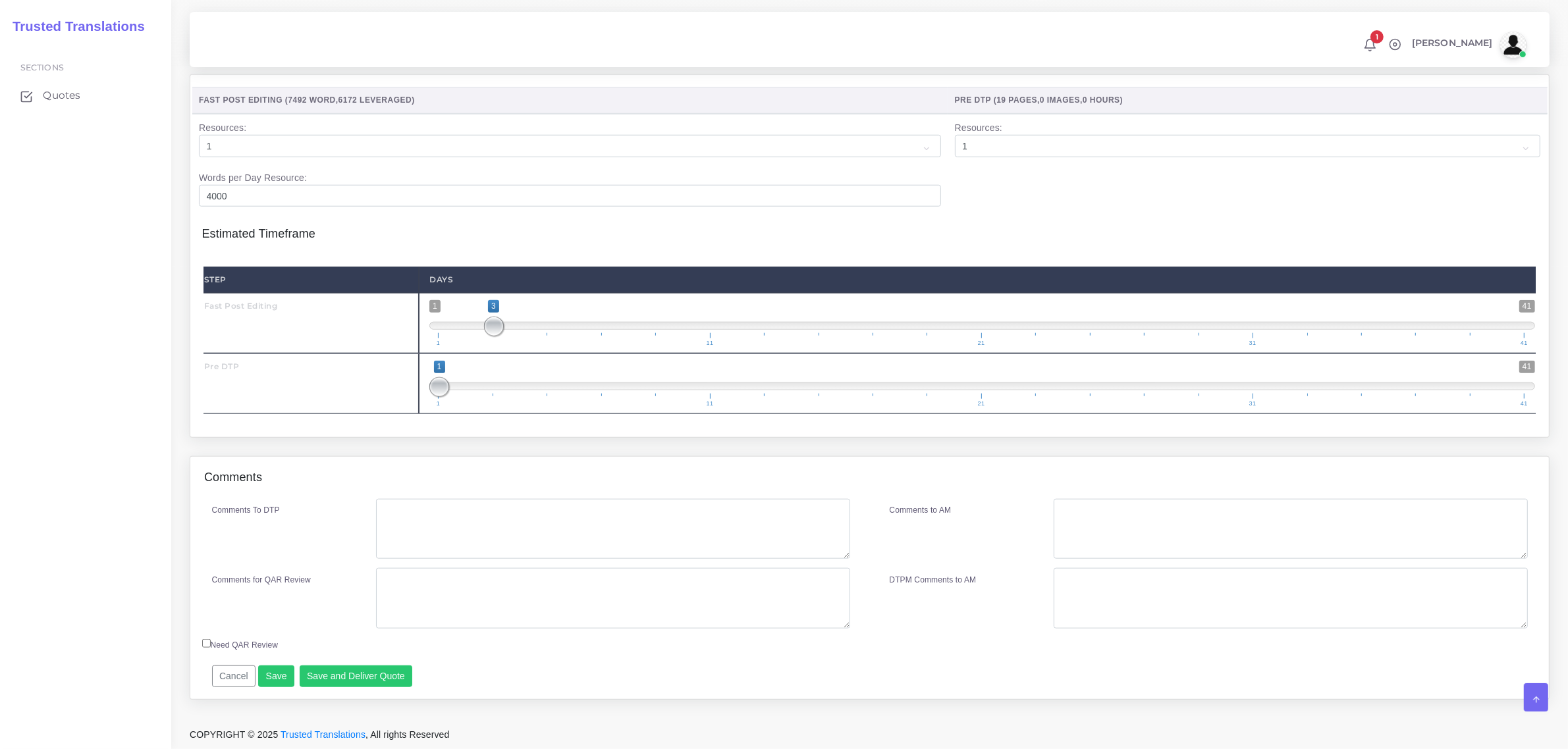
scroll to position [1614, 0]
click at [331, 678] on button "Save and Deliver Quote" at bounding box center [356, 677] width 114 height 22
